Goal: Information Seeking & Learning: Compare options

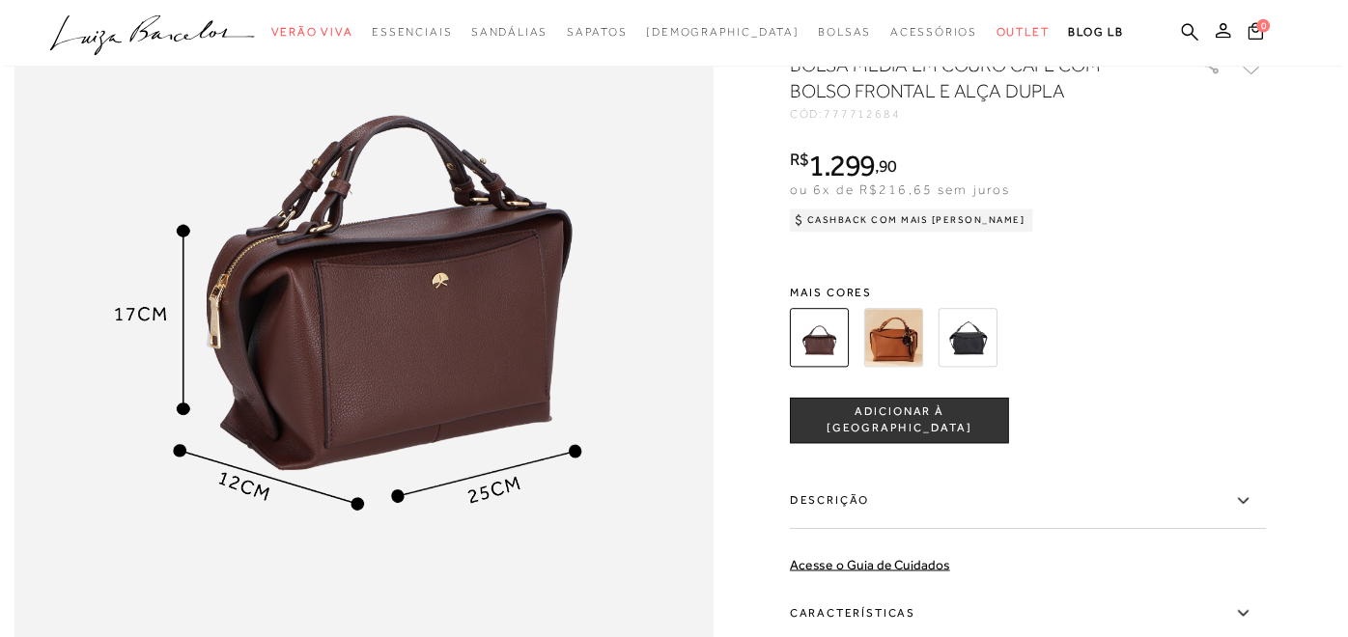
scroll to position [1391, 0]
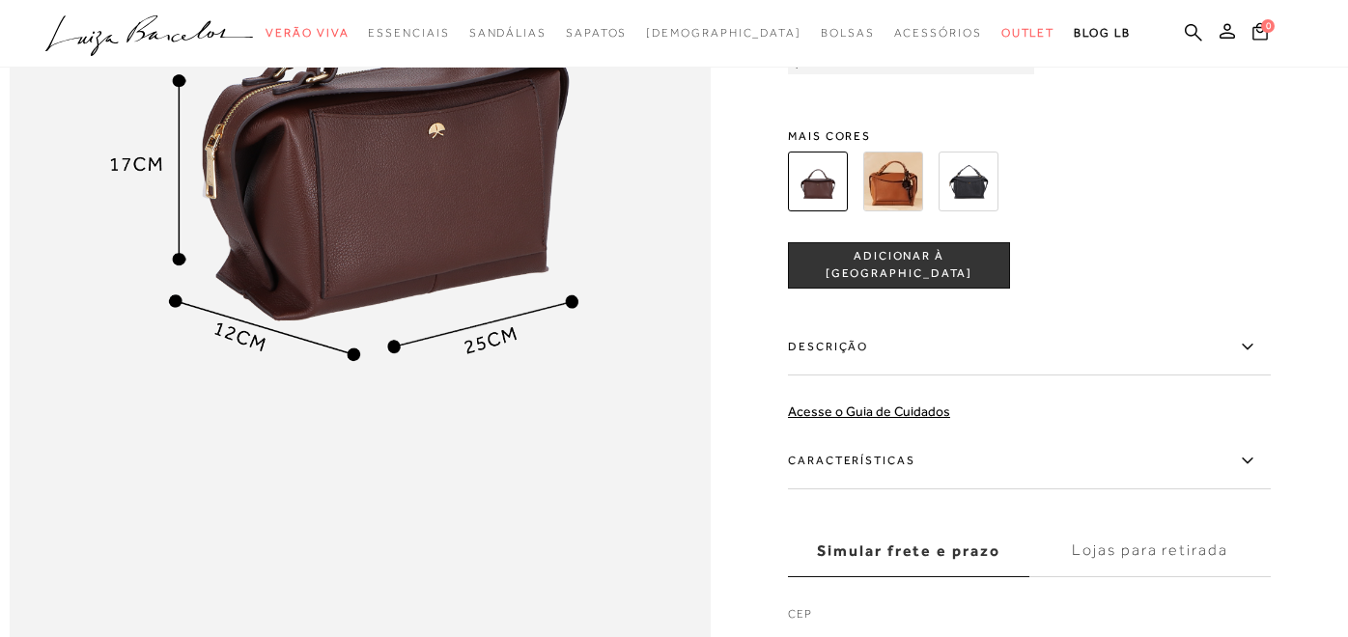
click at [888, 210] on img at bounding box center [893, 181] width 60 height 60
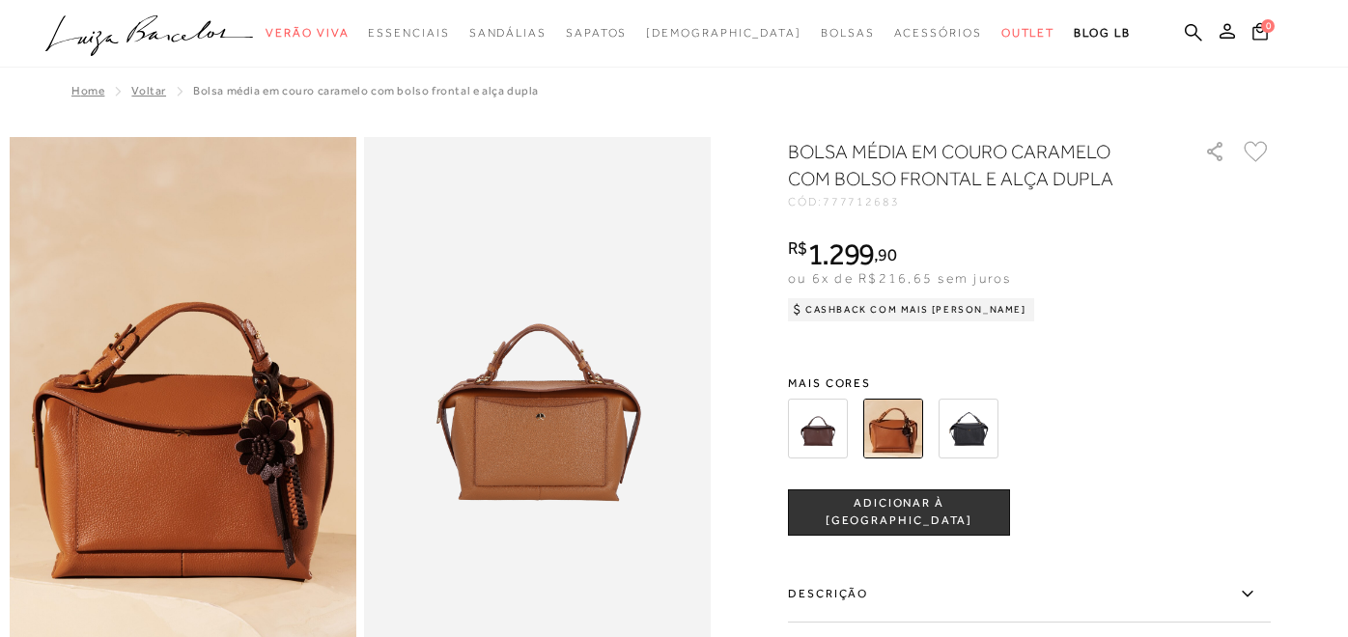
click at [811, 429] on img at bounding box center [818, 429] width 60 height 60
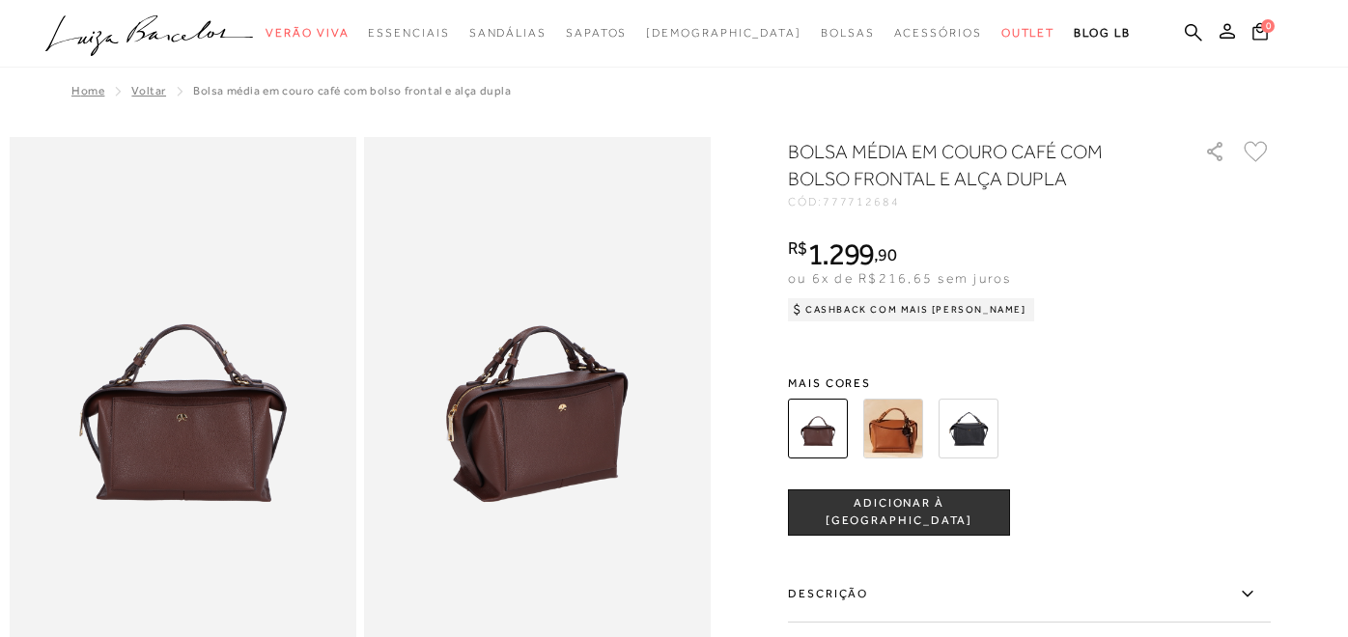
click at [202, 483] on img at bounding box center [183, 397] width 347 height 520
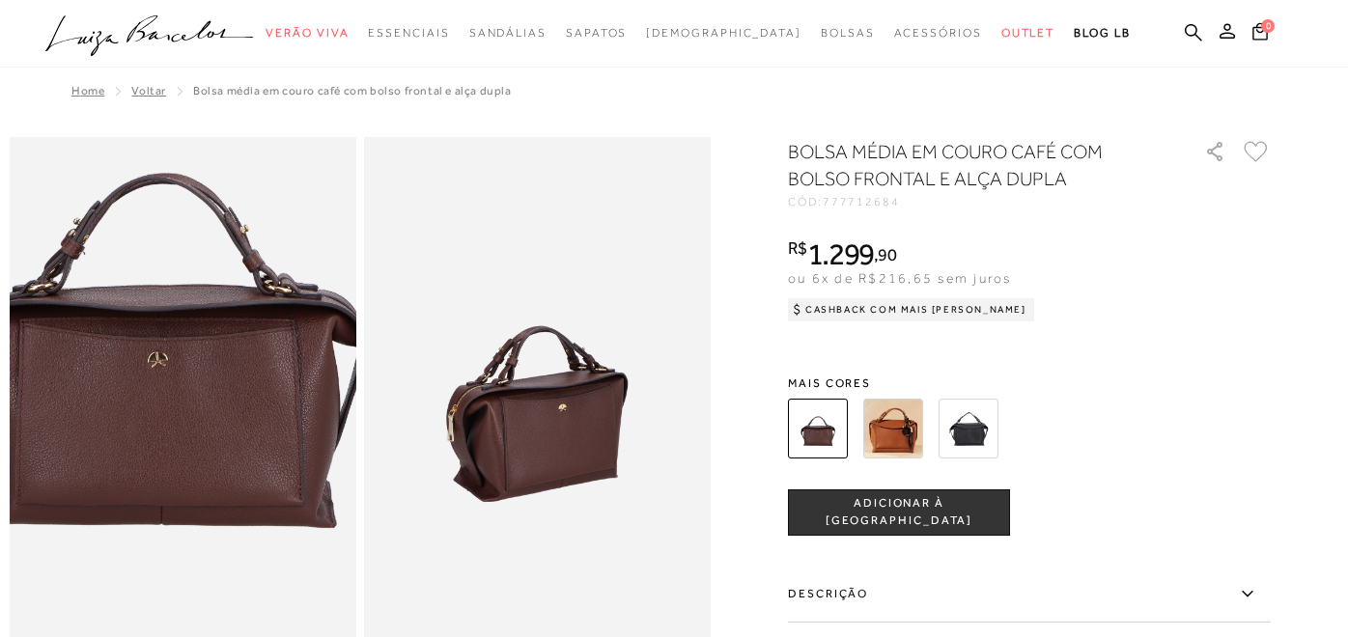
click at [203, 483] on img at bounding box center [160, 318] width 693 height 1040
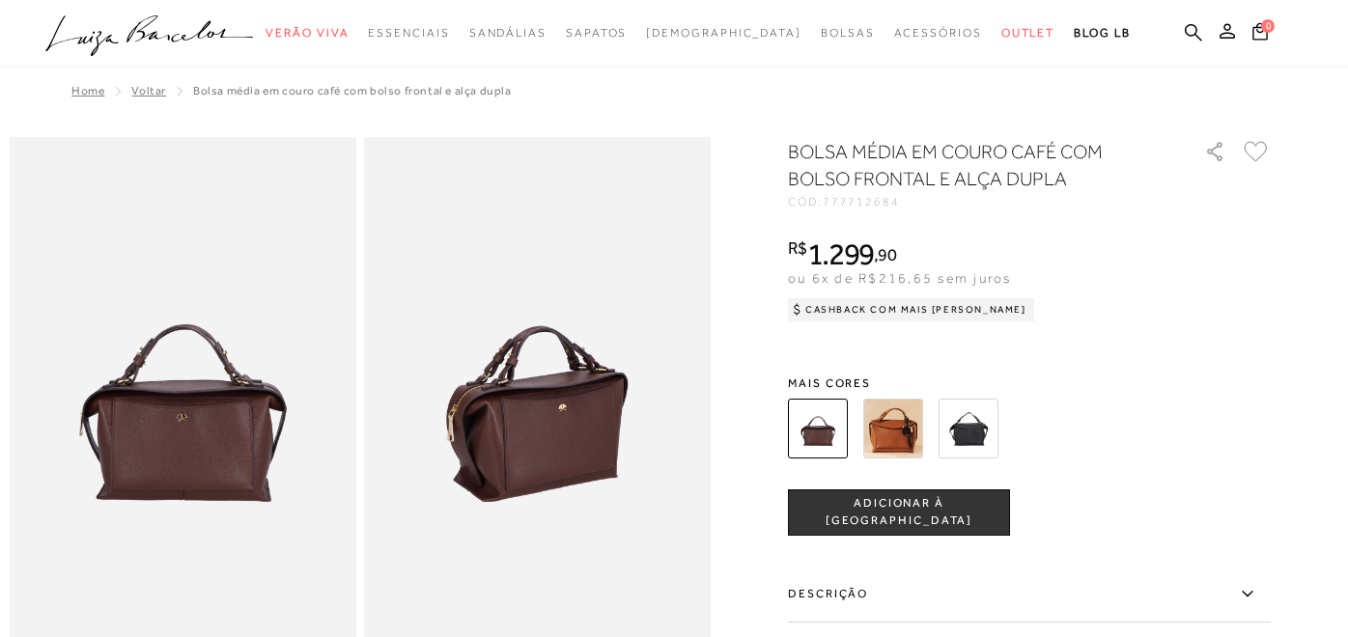
click at [509, 443] on img at bounding box center [537, 397] width 347 height 520
click at [973, 438] on img at bounding box center [969, 429] width 60 height 60
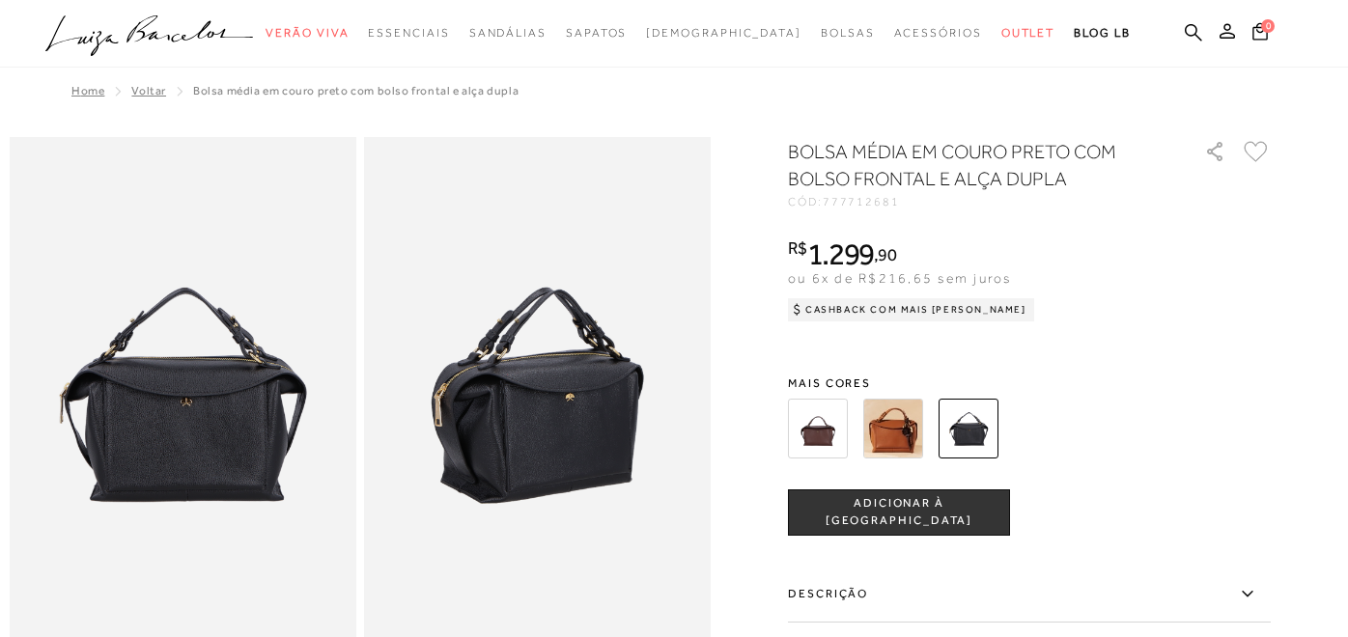
click at [908, 440] on img at bounding box center [893, 429] width 60 height 60
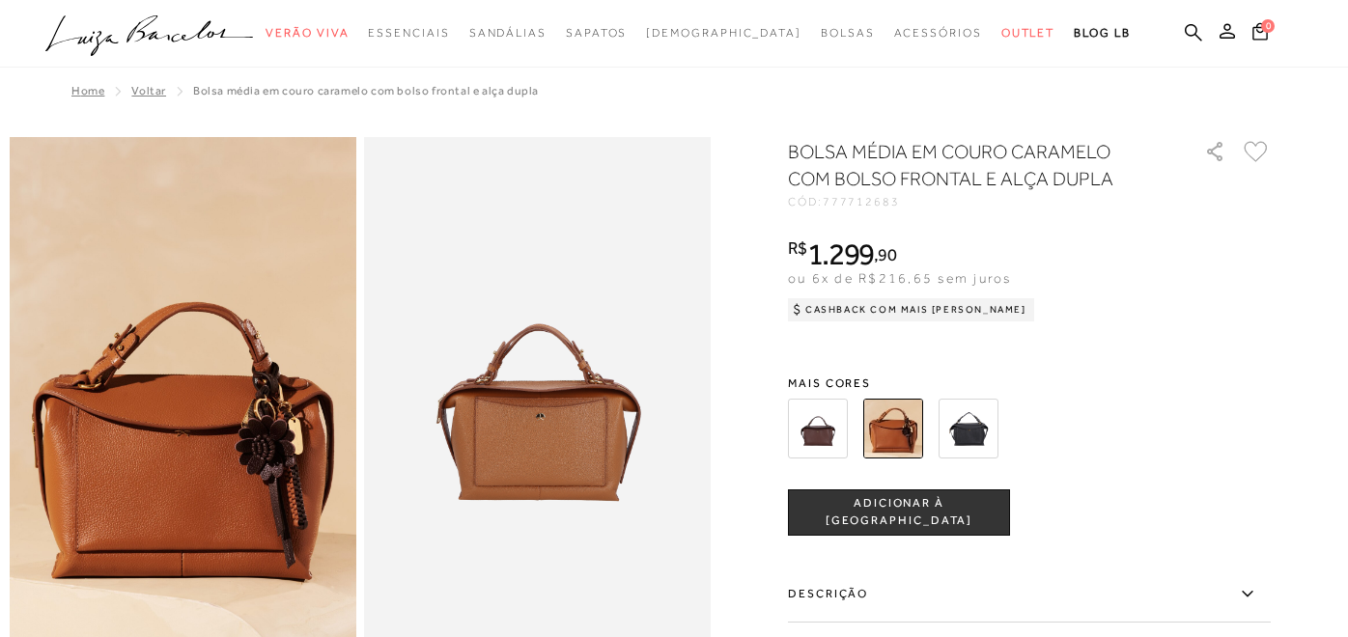
click at [824, 434] on img at bounding box center [818, 429] width 60 height 60
